Goal: Transaction & Acquisition: Purchase product/service

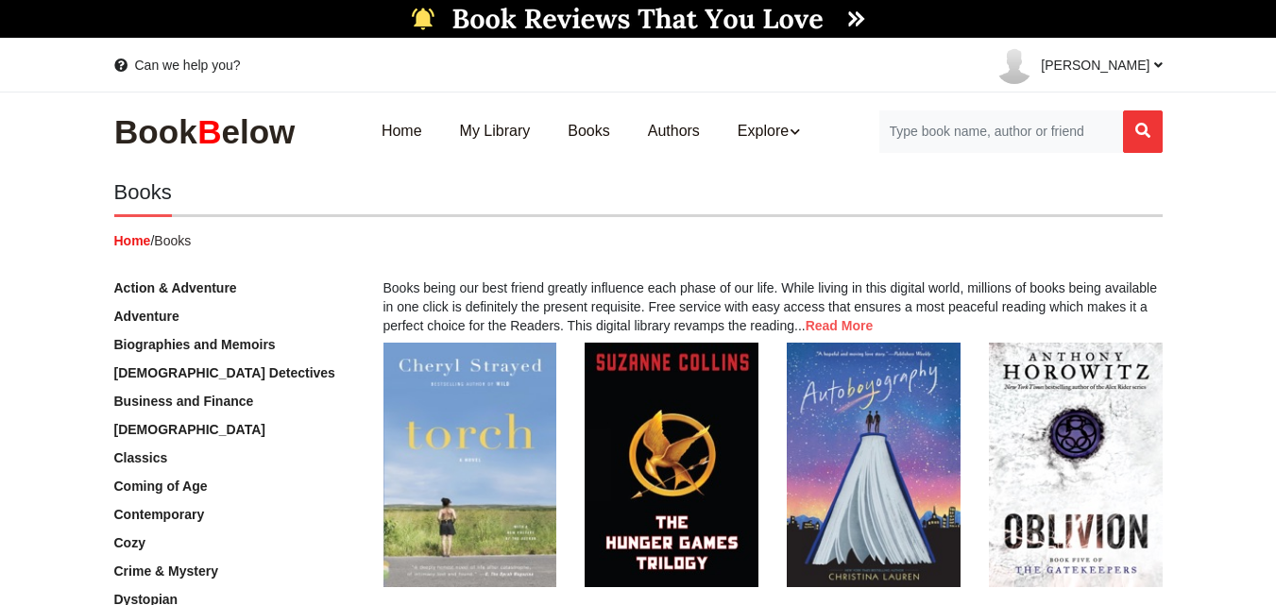
click at [157, 313] on link "Adventure" at bounding box center [146, 316] width 65 height 15
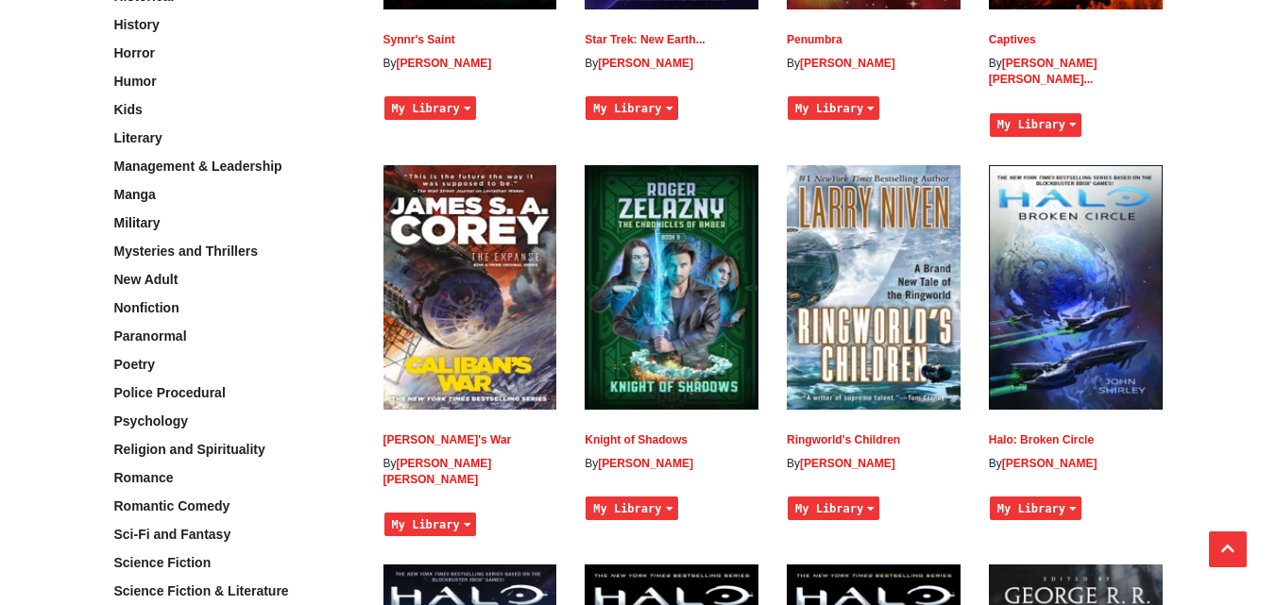
scroll to position [964, 0]
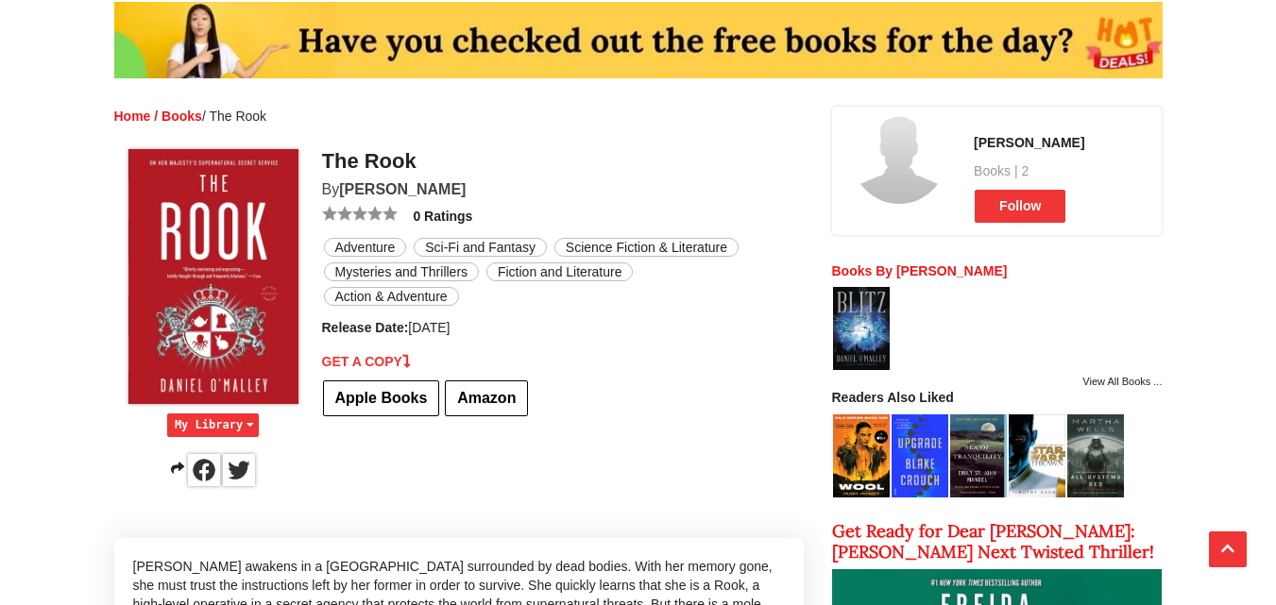
scroll to position [166, 0]
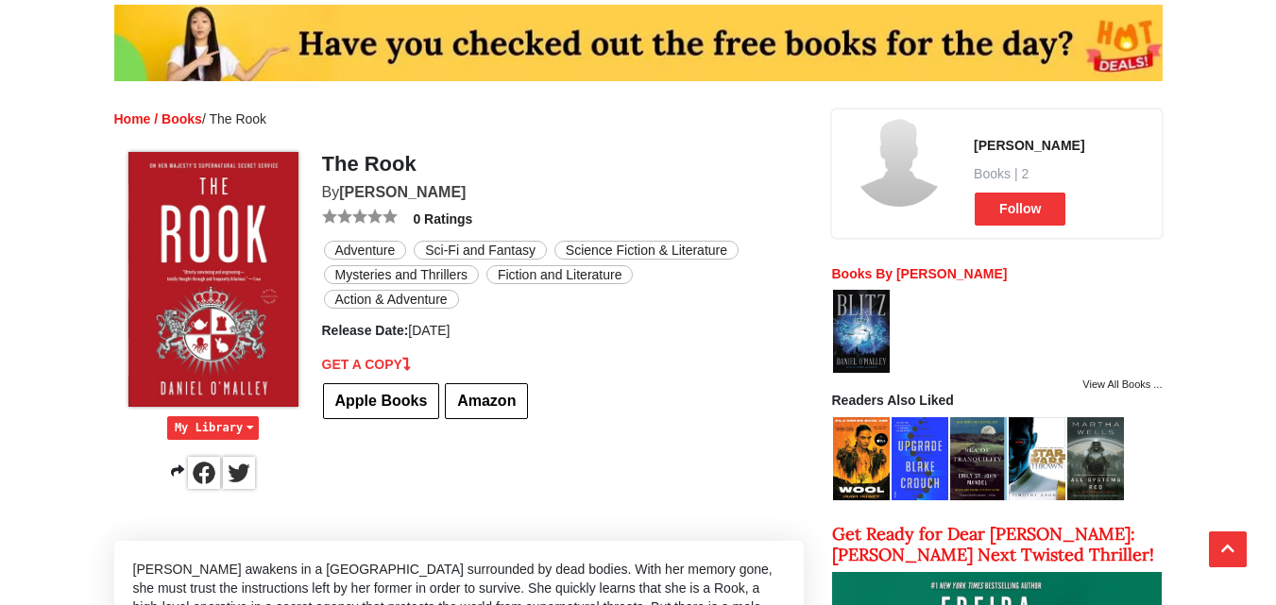
click at [906, 161] on img at bounding box center [899, 159] width 94 height 94
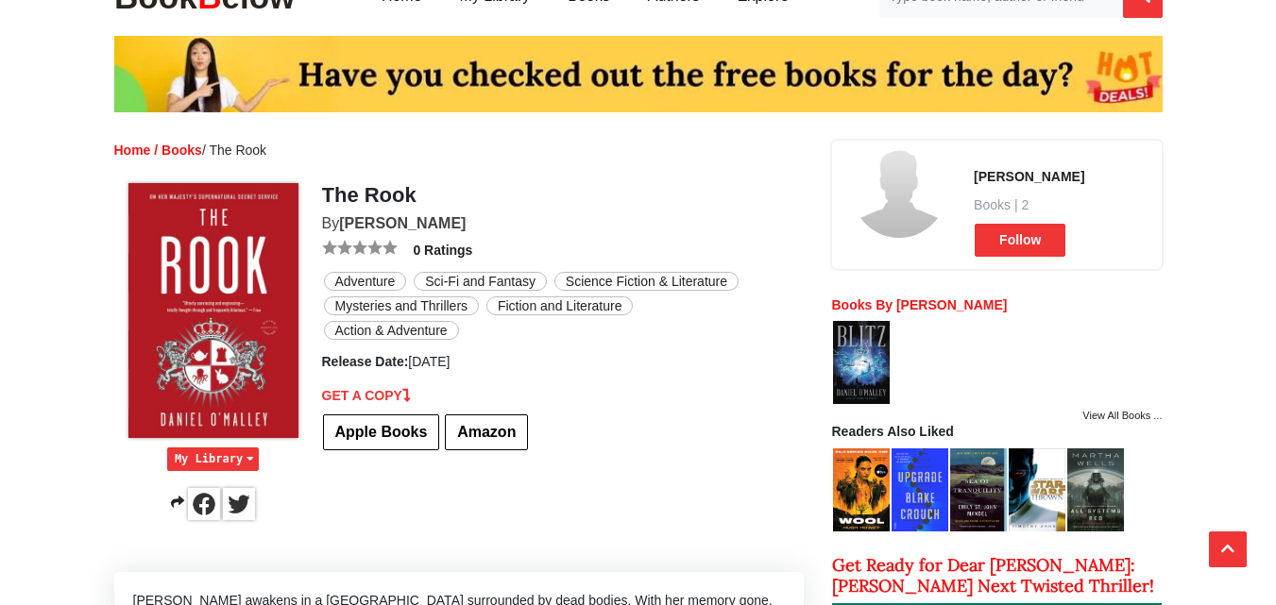
scroll to position [127, 0]
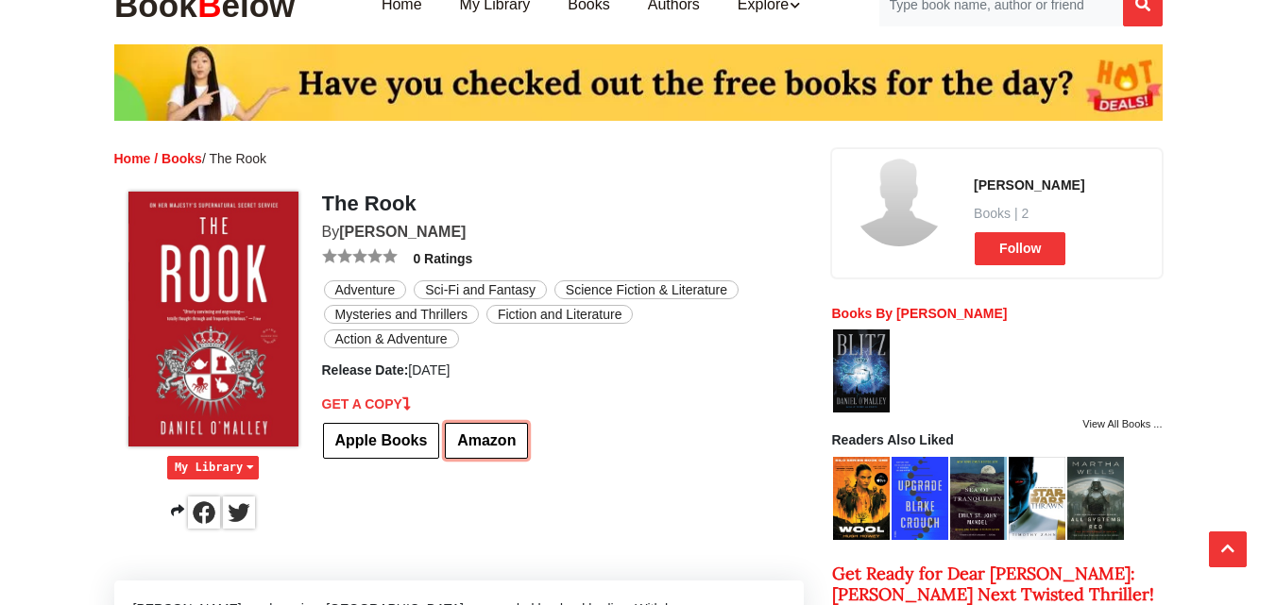
click at [472, 435] on link "Amazon" at bounding box center [486, 441] width 83 height 36
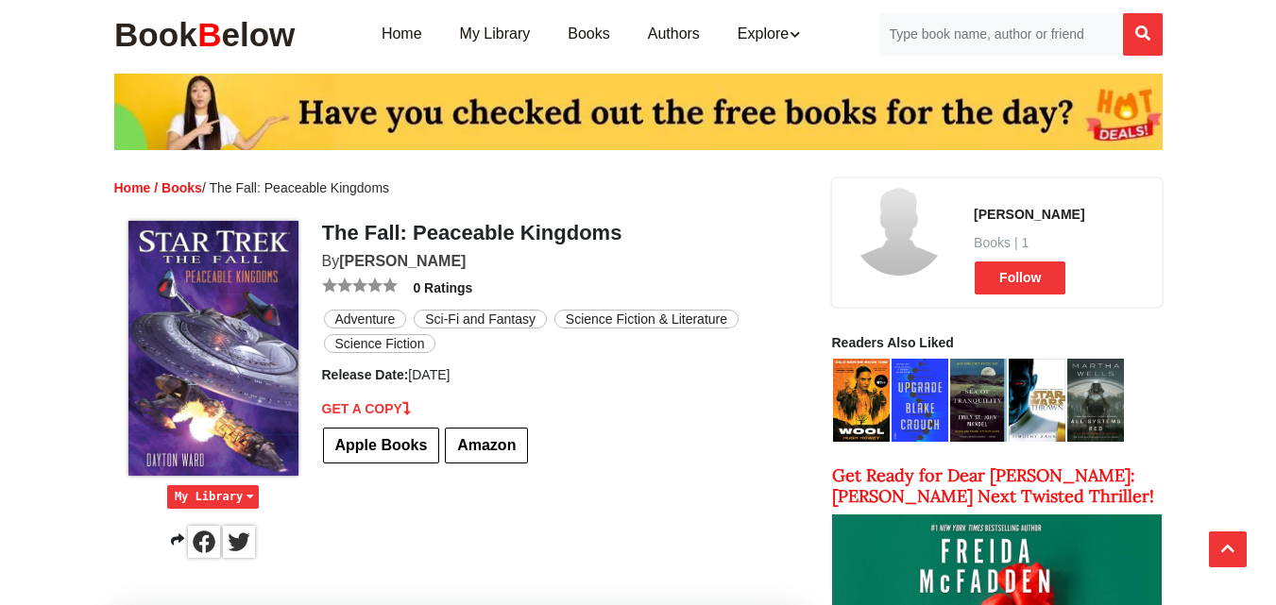
scroll to position [93, 0]
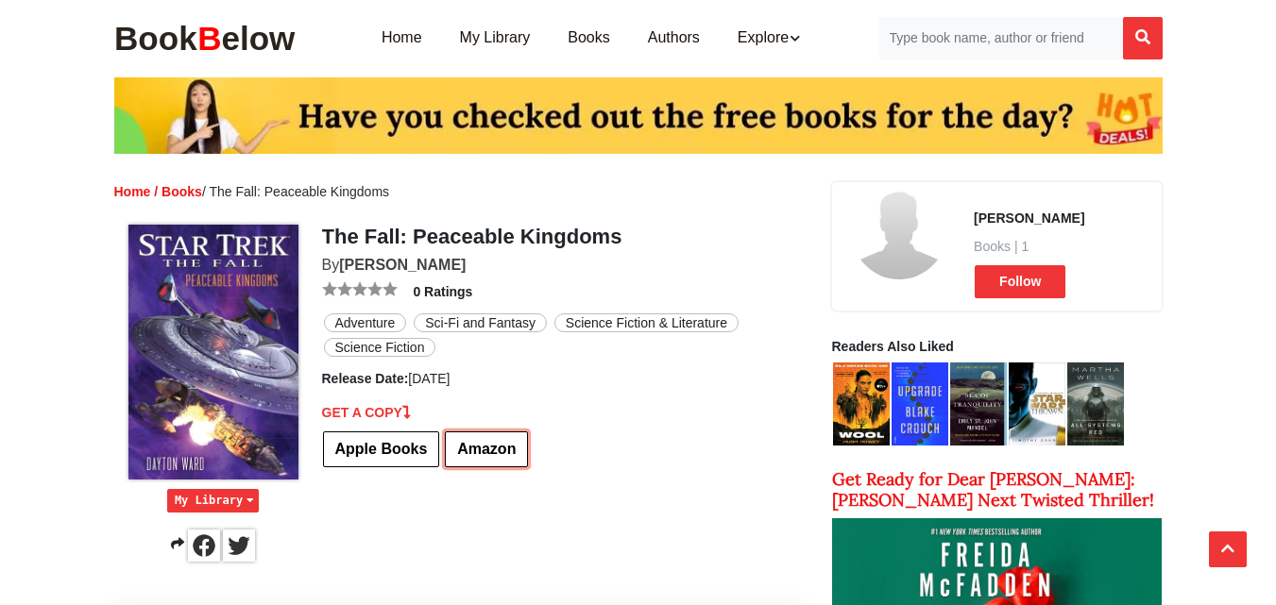
click at [479, 453] on link "Amazon" at bounding box center [486, 450] width 83 height 36
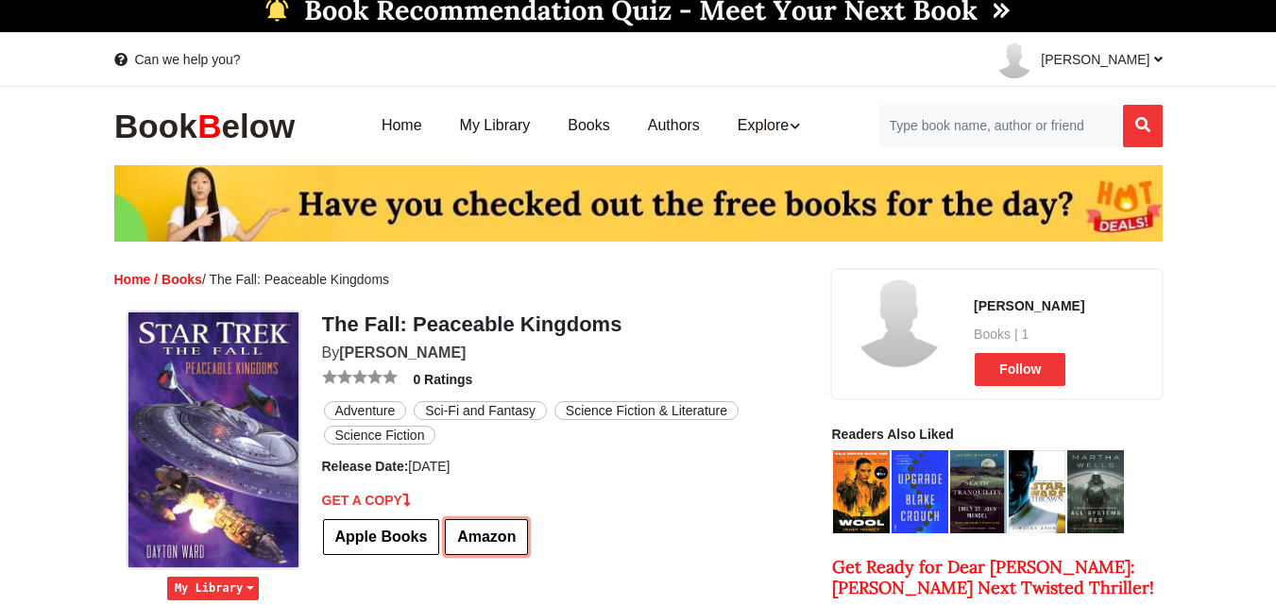
scroll to position [0, 0]
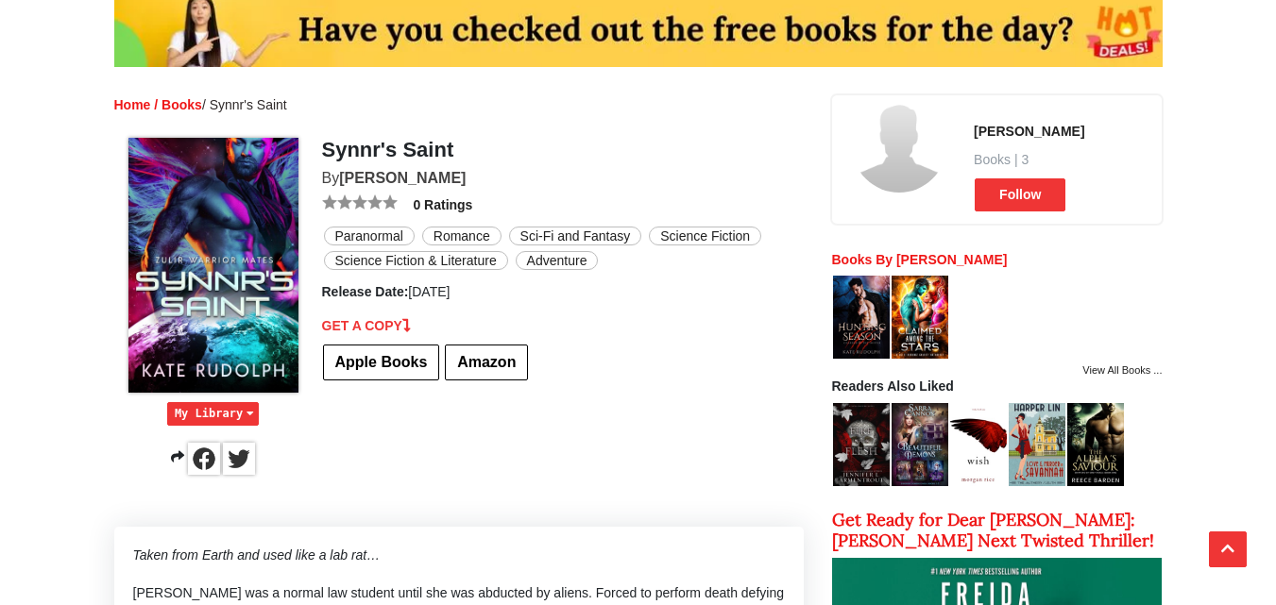
scroll to position [178, 0]
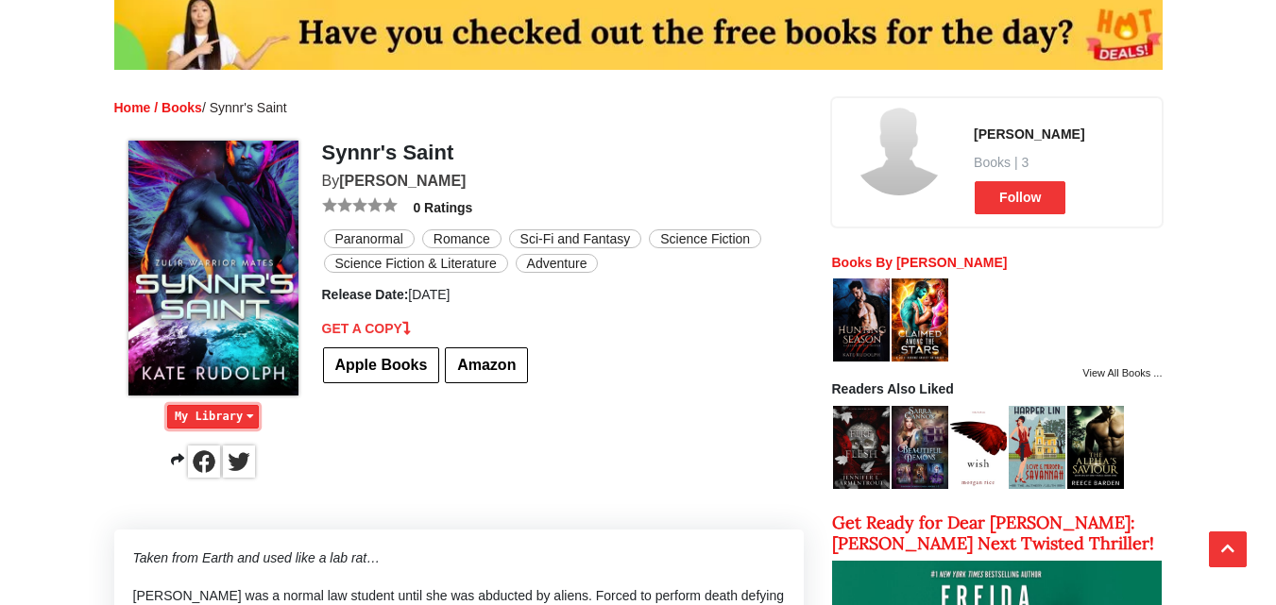
click at [245, 415] on icon "button" at bounding box center [250, 416] width 15 height 19
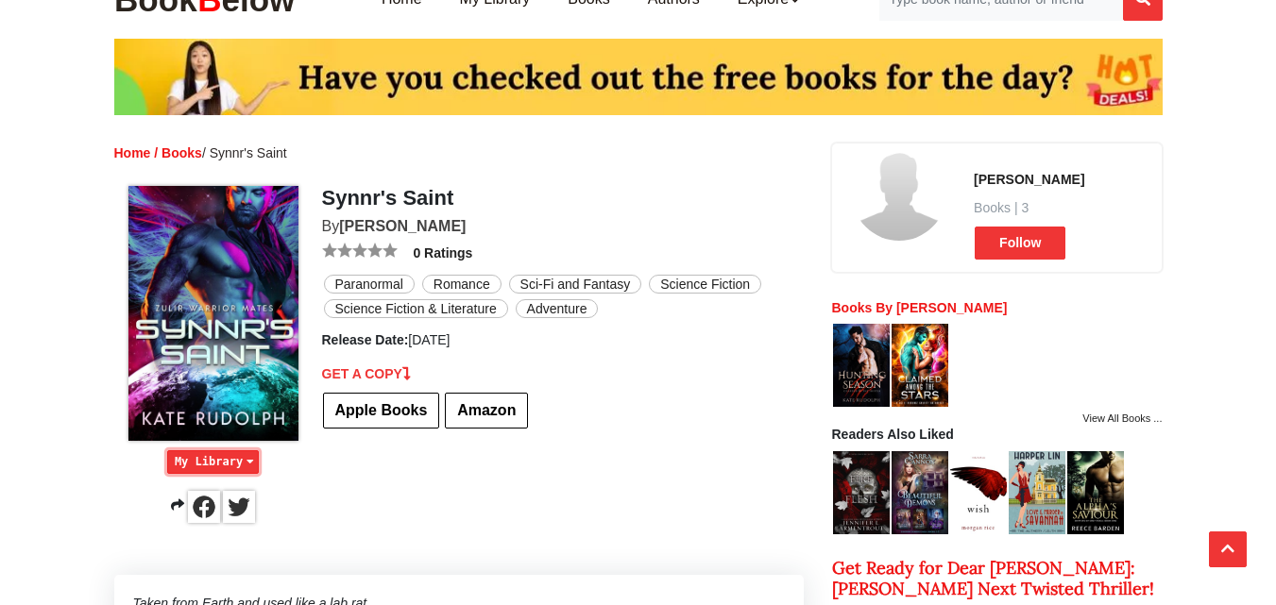
scroll to position [126, 0]
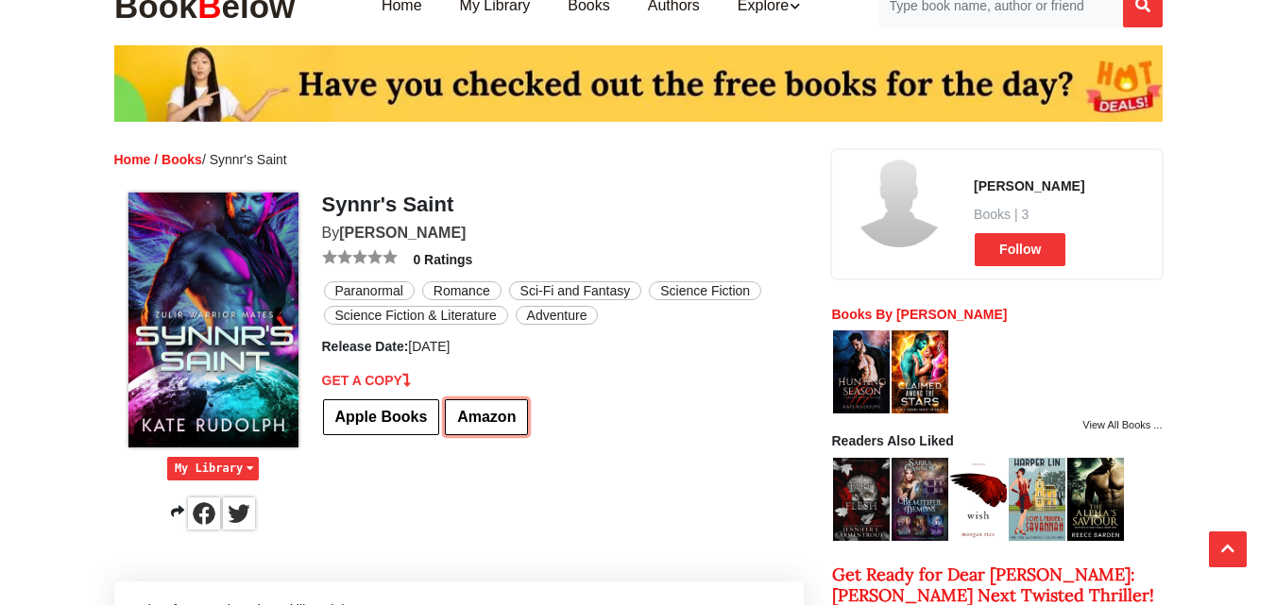
click at [496, 423] on link "Amazon" at bounding box center [486, 417] width 83 height 36
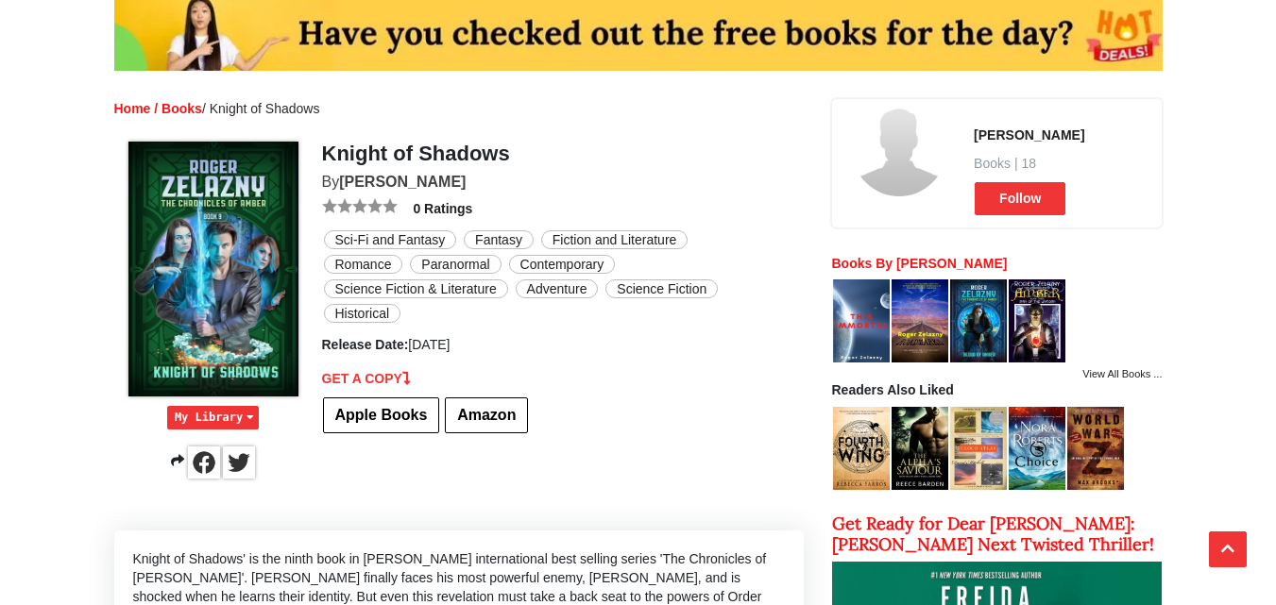
scroll to position [178, 0]
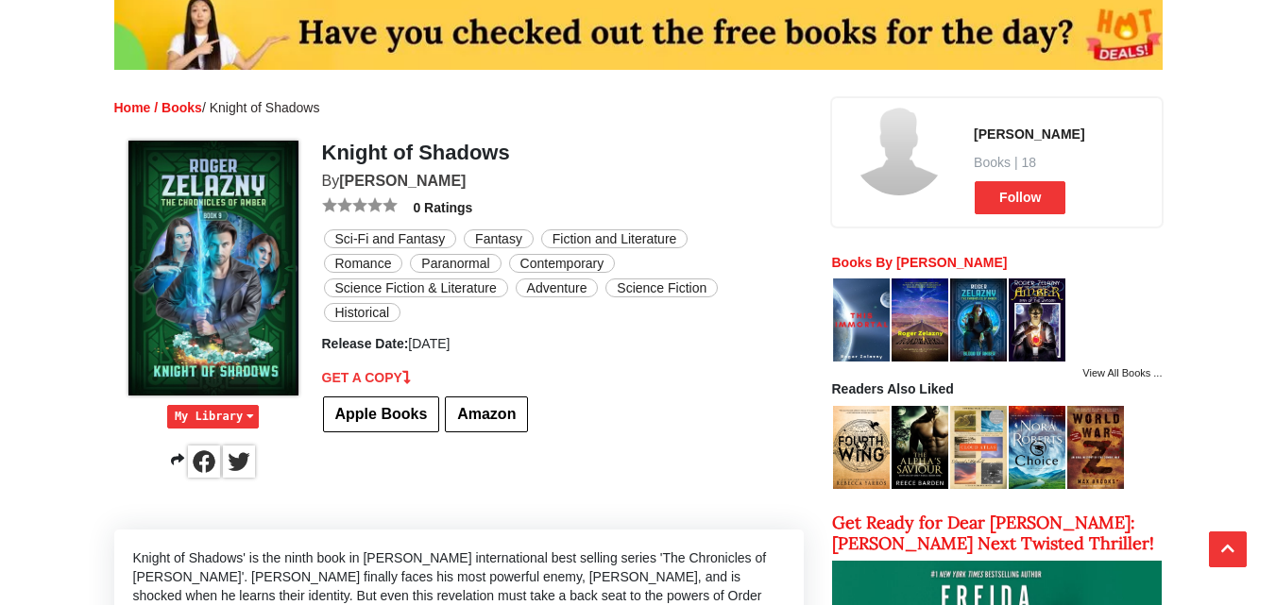
click at [889, 137] on img at bounding box center [899, 148] width 94 height 94
click at [1025, 129] on link "[PERSON_NAME]" at bounding box center [1029, 134] width 110 height 15
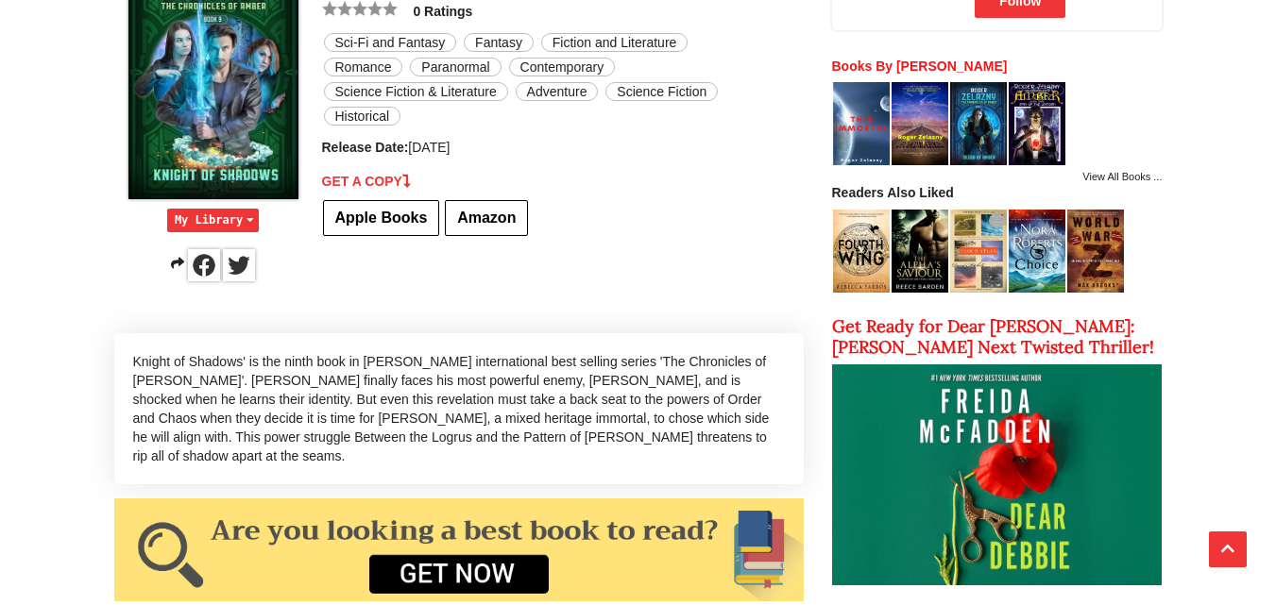
scroll to position [375, 0]
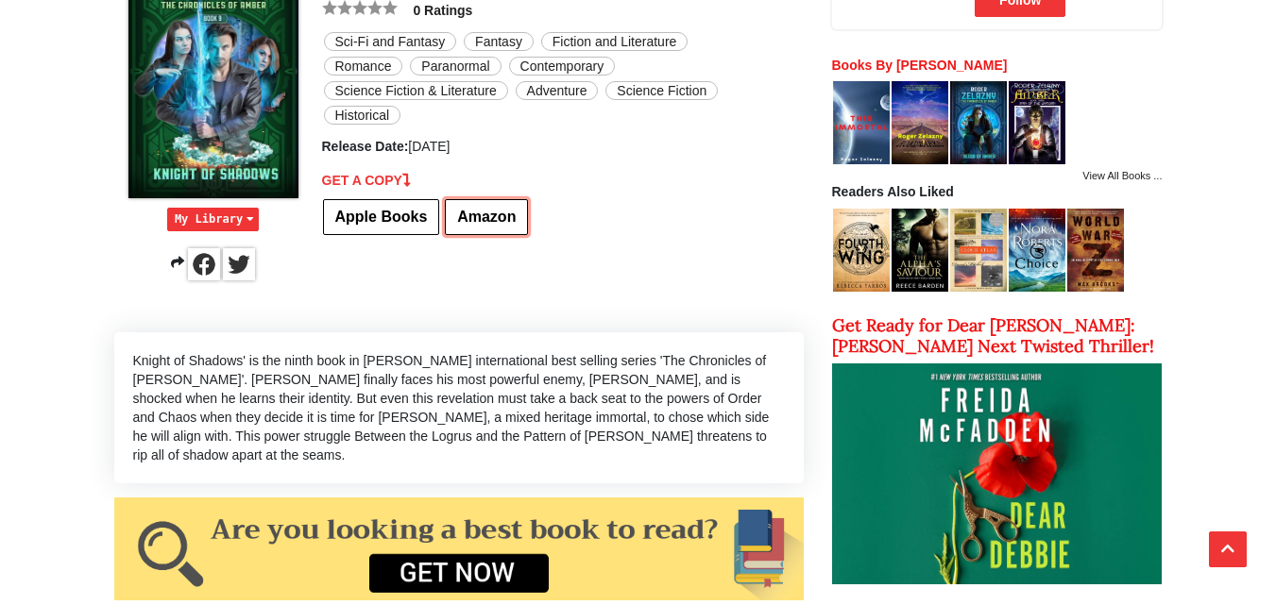
click at [468, 206] on link "Amazon" at bounding box center [486, 217] width 83 height 36
